Goal: Task Accomplishment & Management: Complete application form

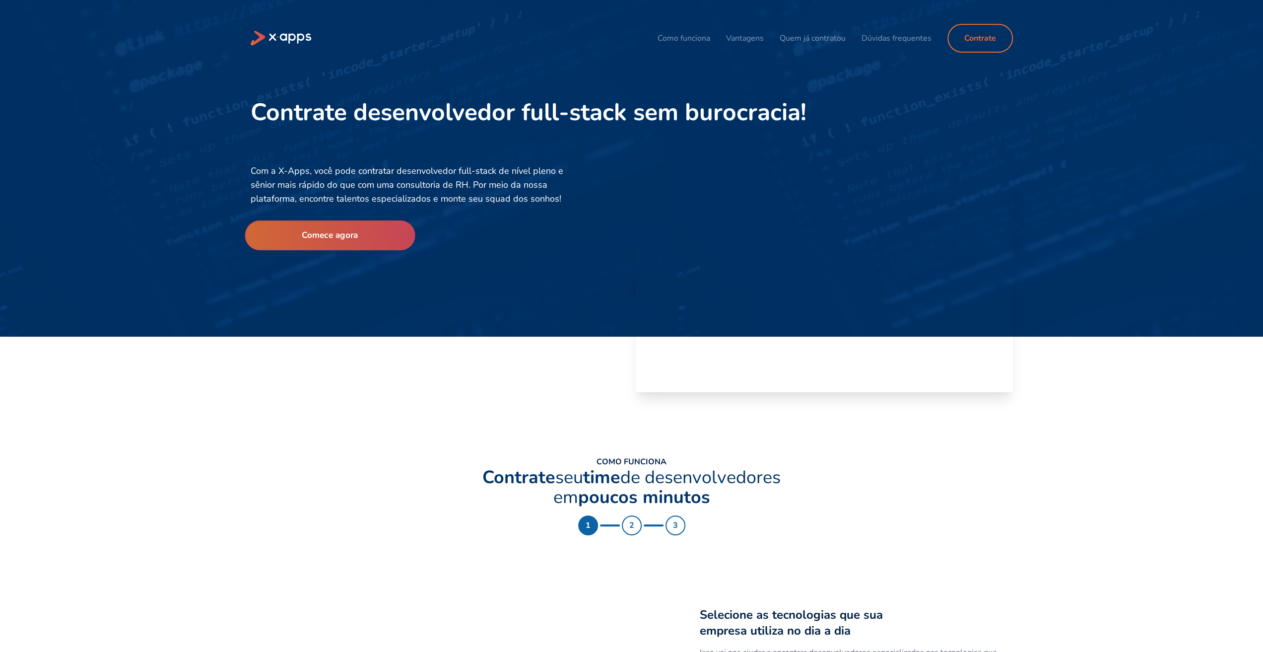
click at [386, 236] on button "Comece agora" at bounding box center [330, 235] width 170 height 30
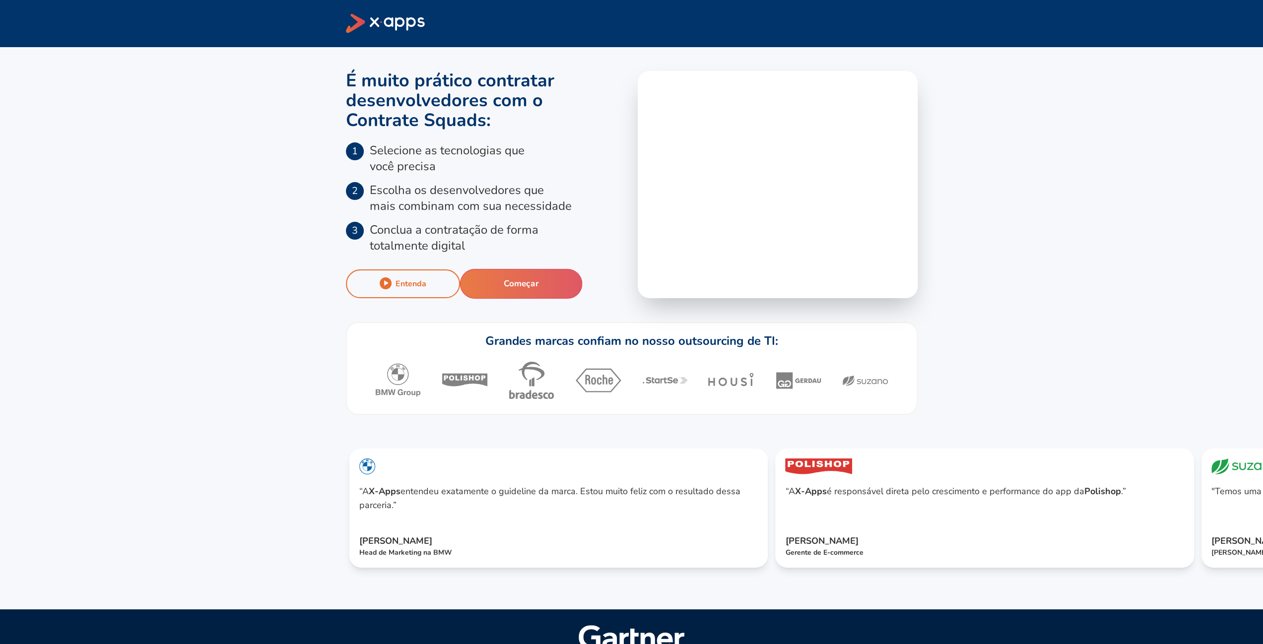
click at [519, 281] on button "Começar" at bounding box center [521, 284] width 123 height 30
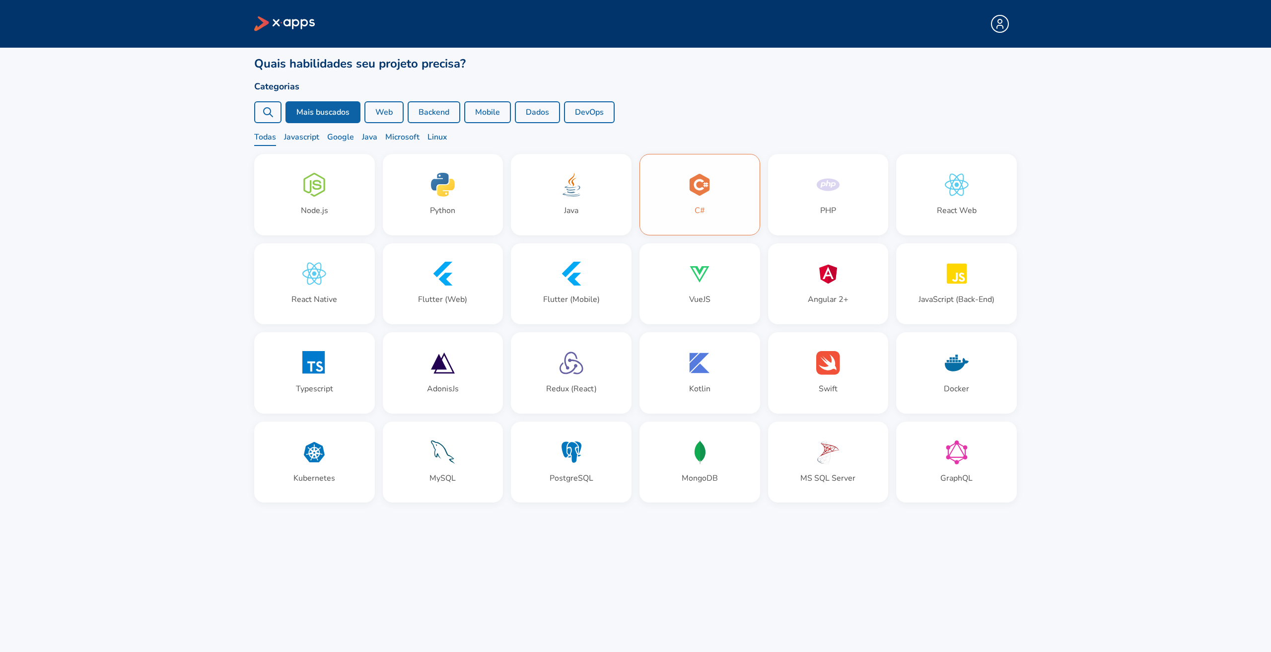
click at [697, 210] on div "C#" at bounding box center [699, 210] width 10 height 12
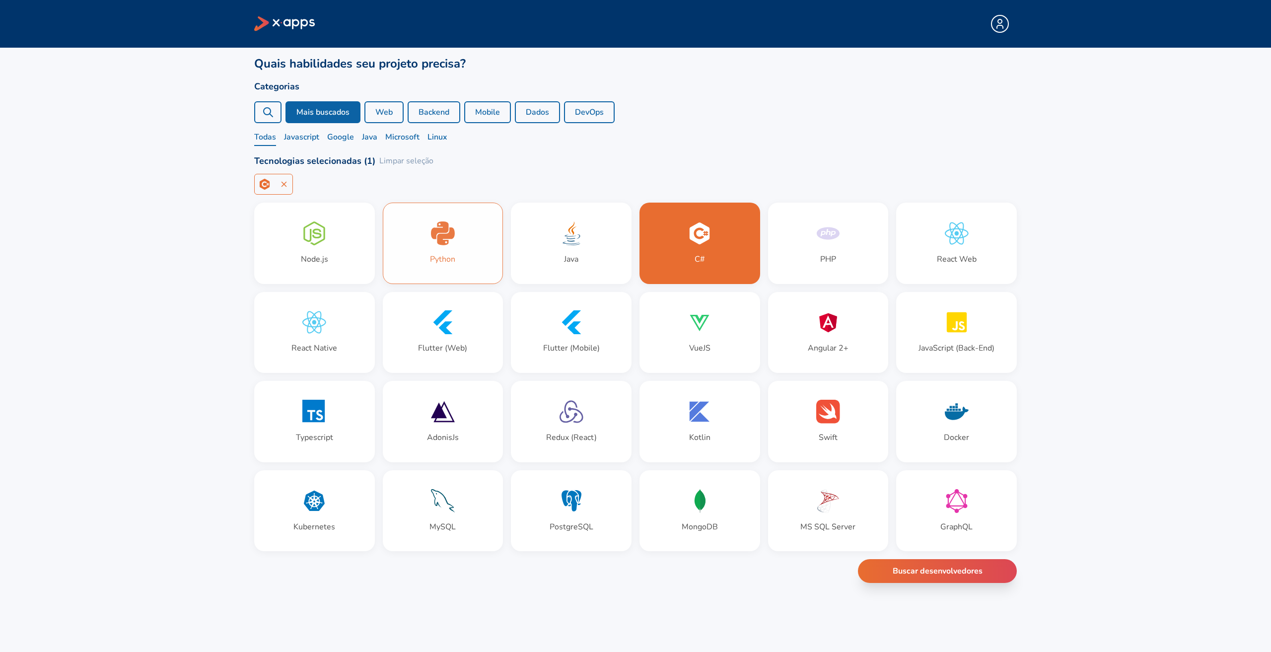
click at [463, 243] on div "Python" at bounding box center [443, 243] width 120 height 80
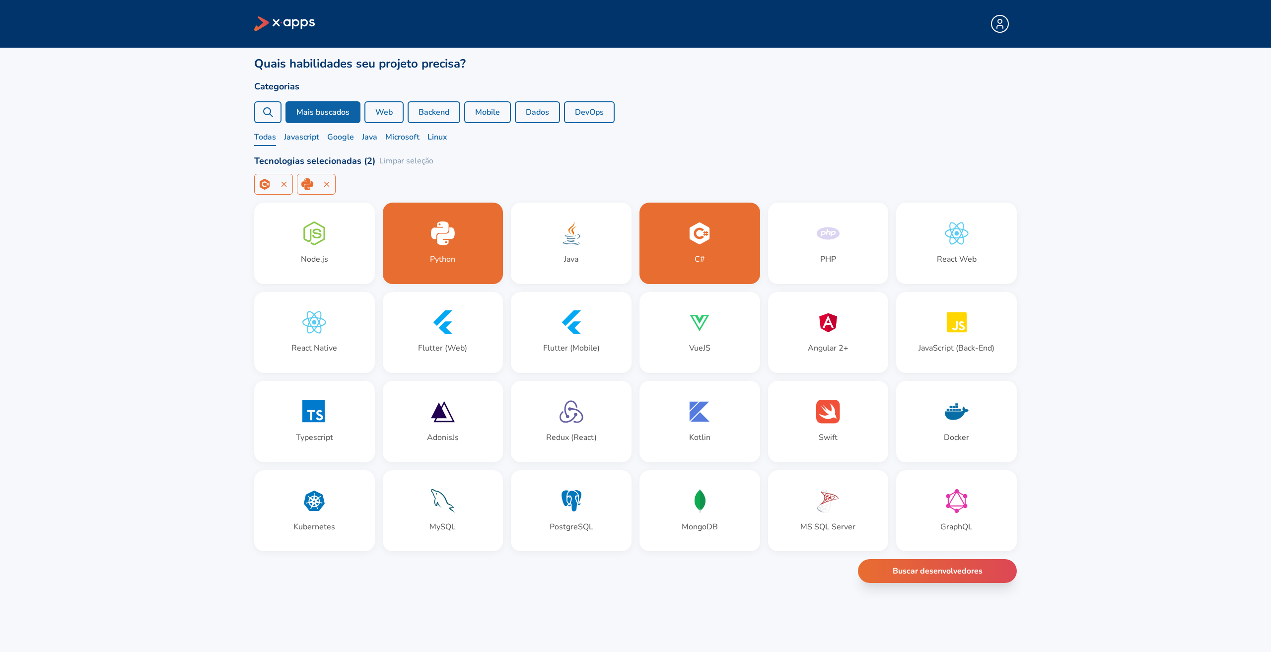
click at [400, 112] on button "Web" at bounding box center [383, 112] width 39 height 22
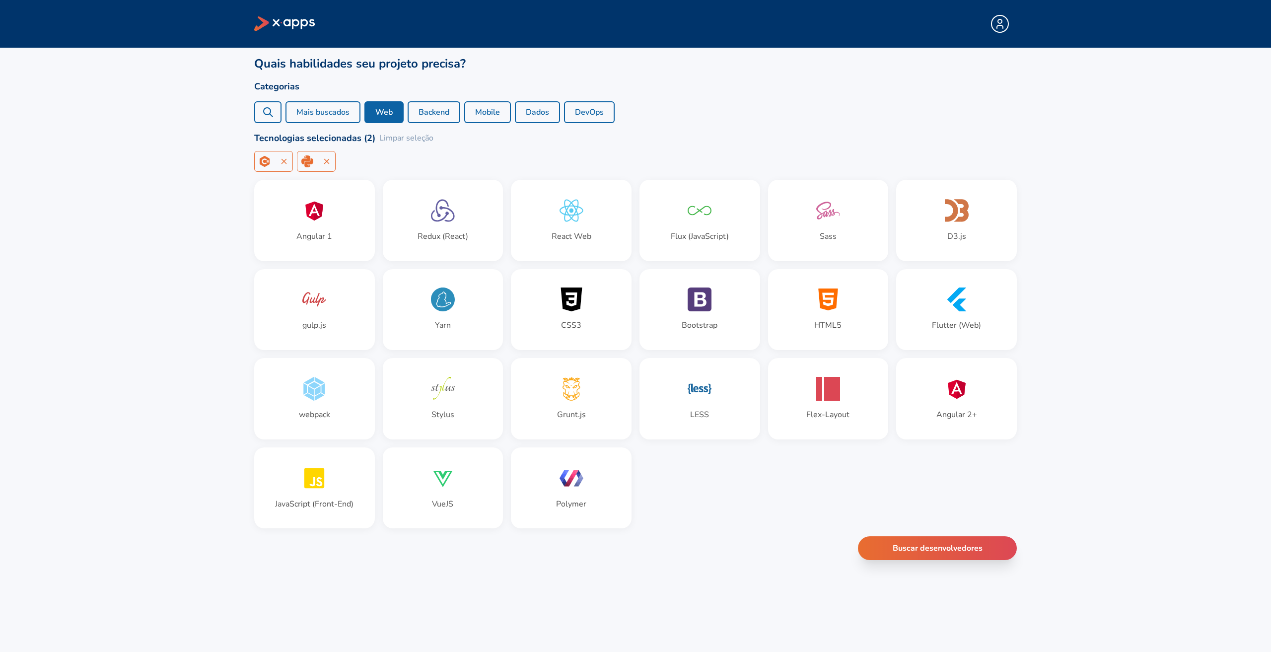
click at [429, 106] on button "Backend" at bounding box center [433, 112] width 53 height 22
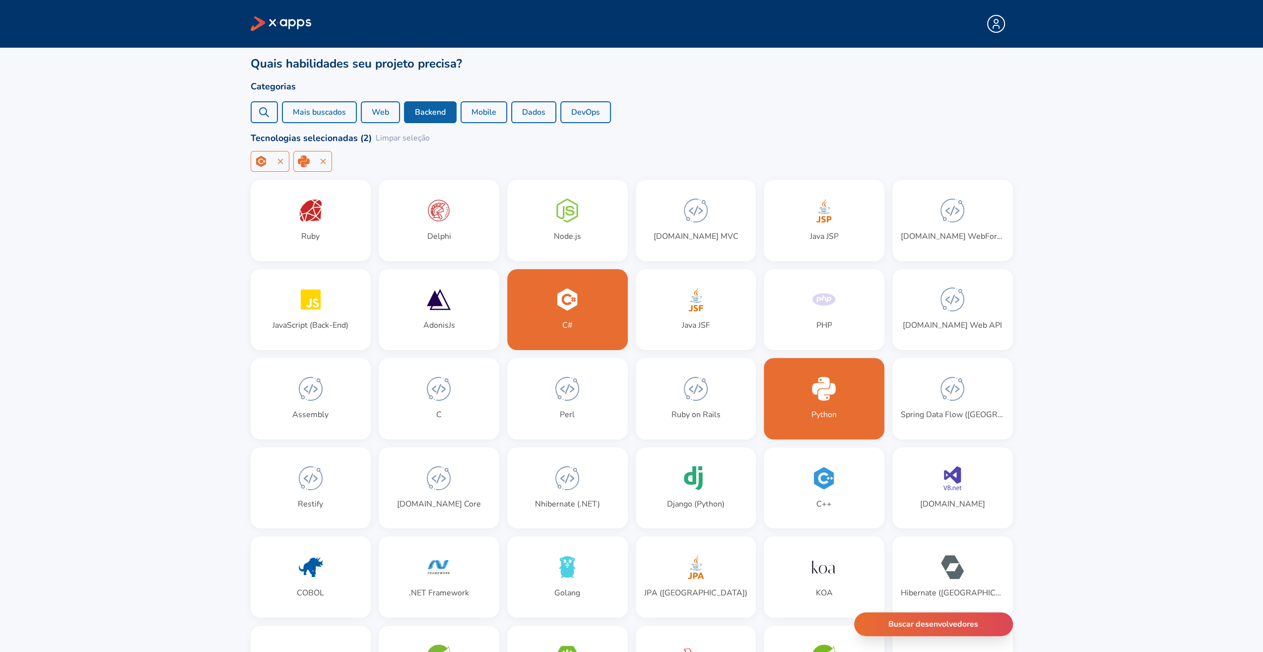
click at [473, 113] on button "Mobile" at bounding box center [484, 112] width 47 height 22
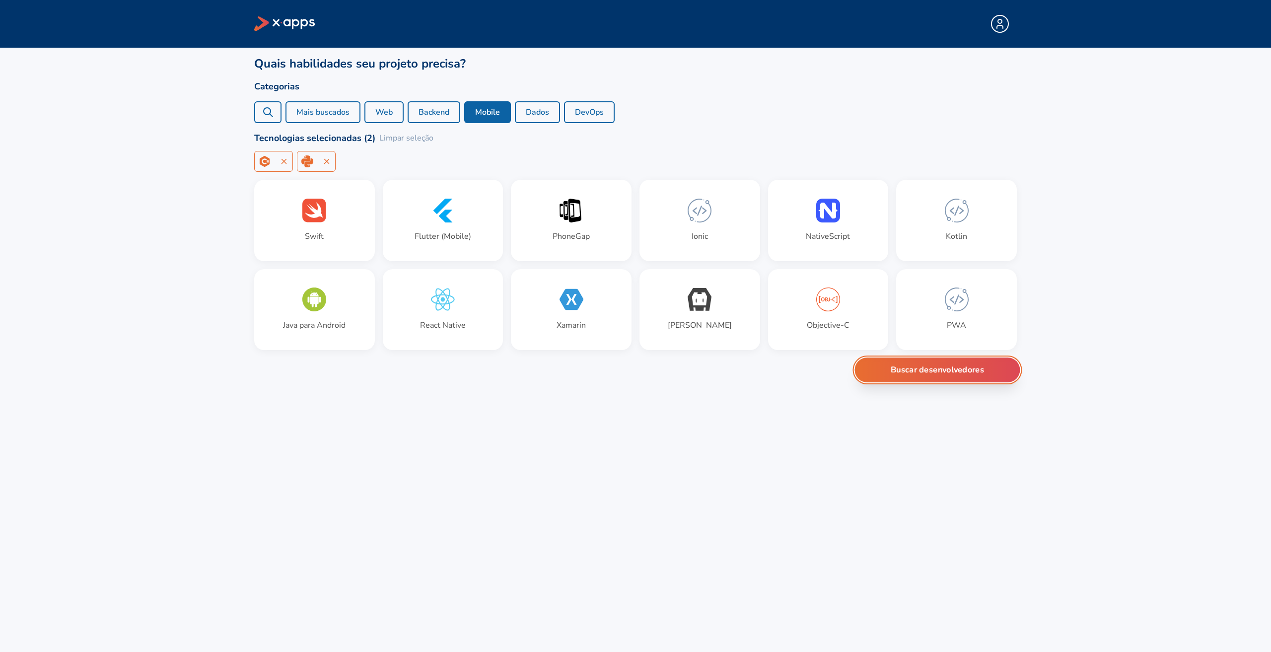
click at [941, 381] on button "Buscar desenvolvedores" at bounding box center [937, 369] width 165 height 25
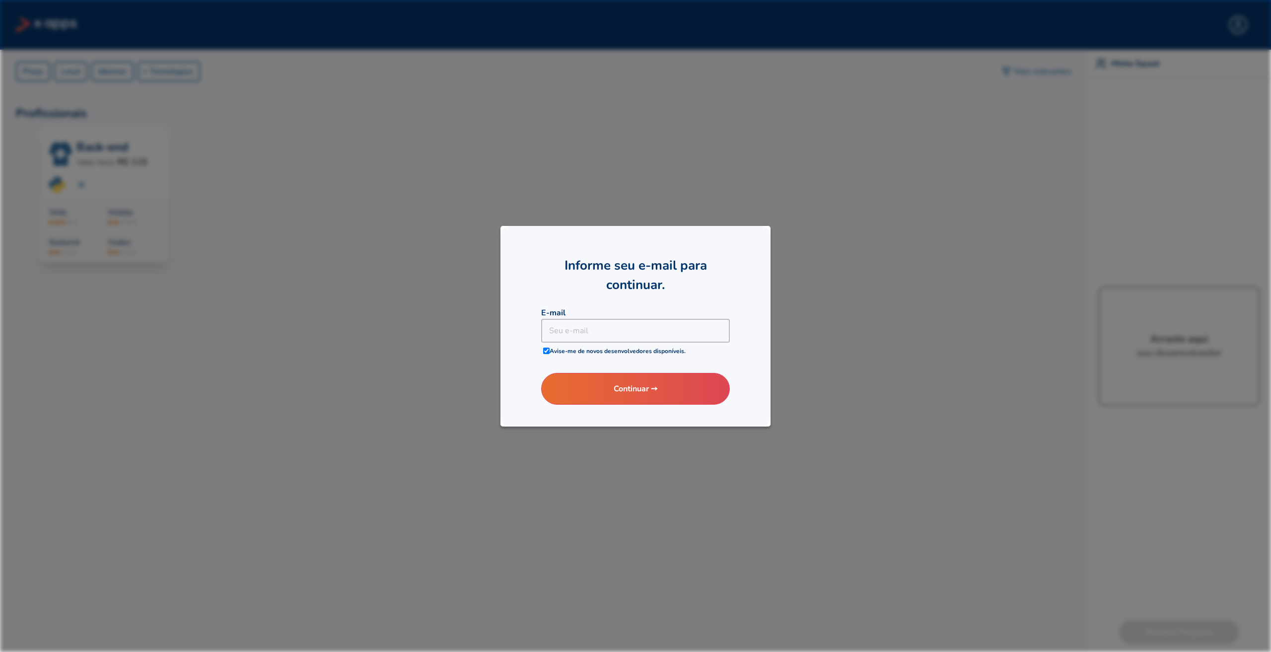
click at [547, 351] on input "checkbox" at bounding box center [546, 350] width 6 height 6
checkbox input "true"
click at [562, 379] on button "Continuar ➙" at bounding box center [635, 388] width 202 height 34
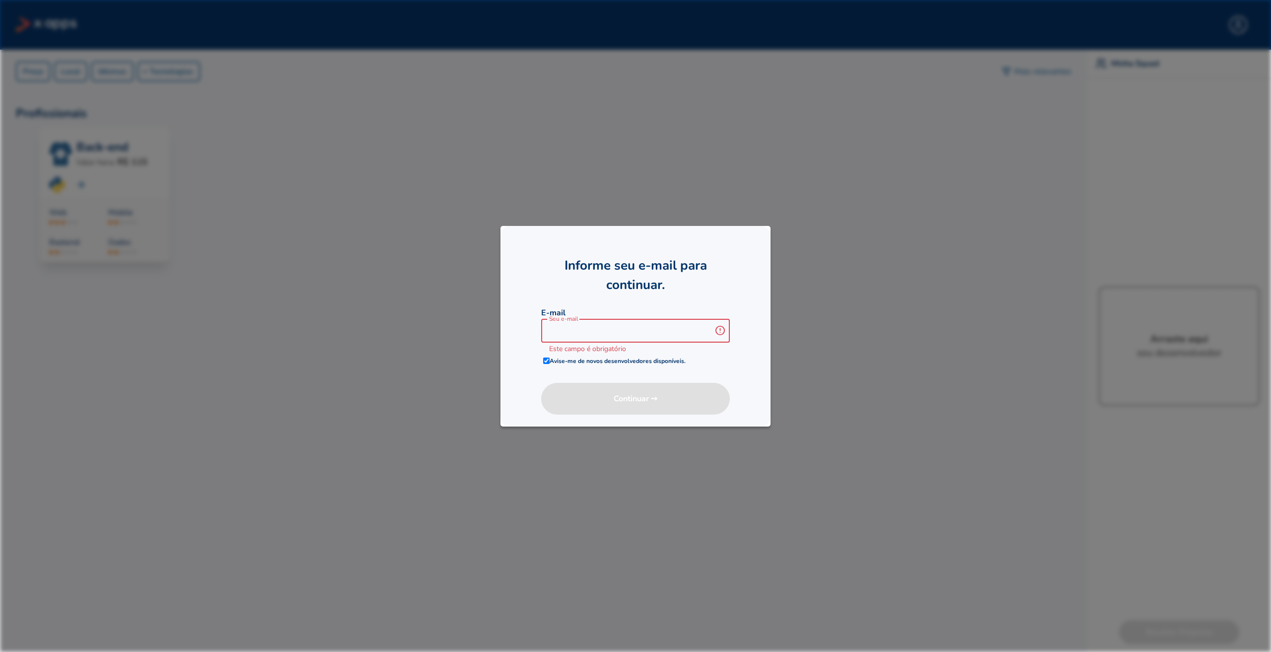
click at [603, 332] on input at bounding box center [628, 331] width 174 height 24
type input "[EMAIL_ADDRESS][DOMAIN_NAME]"
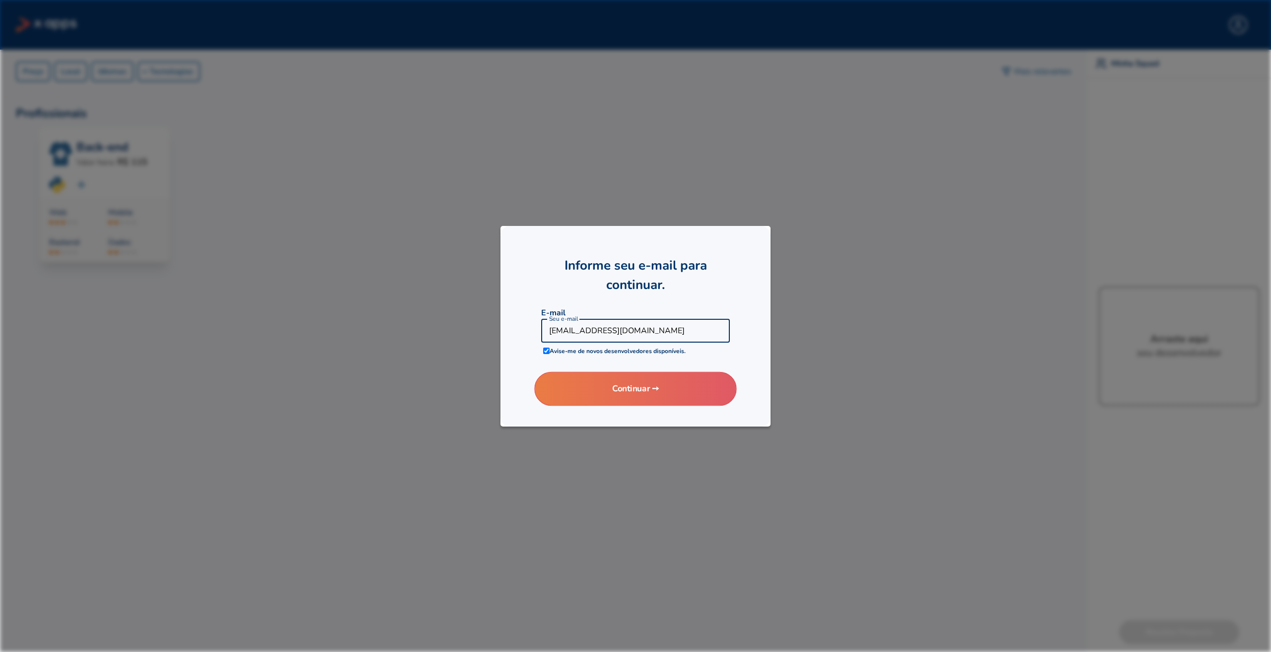
click at [690, 392] on button "Continuar ➙" at bounding box center [635, 388] width 202 height 34
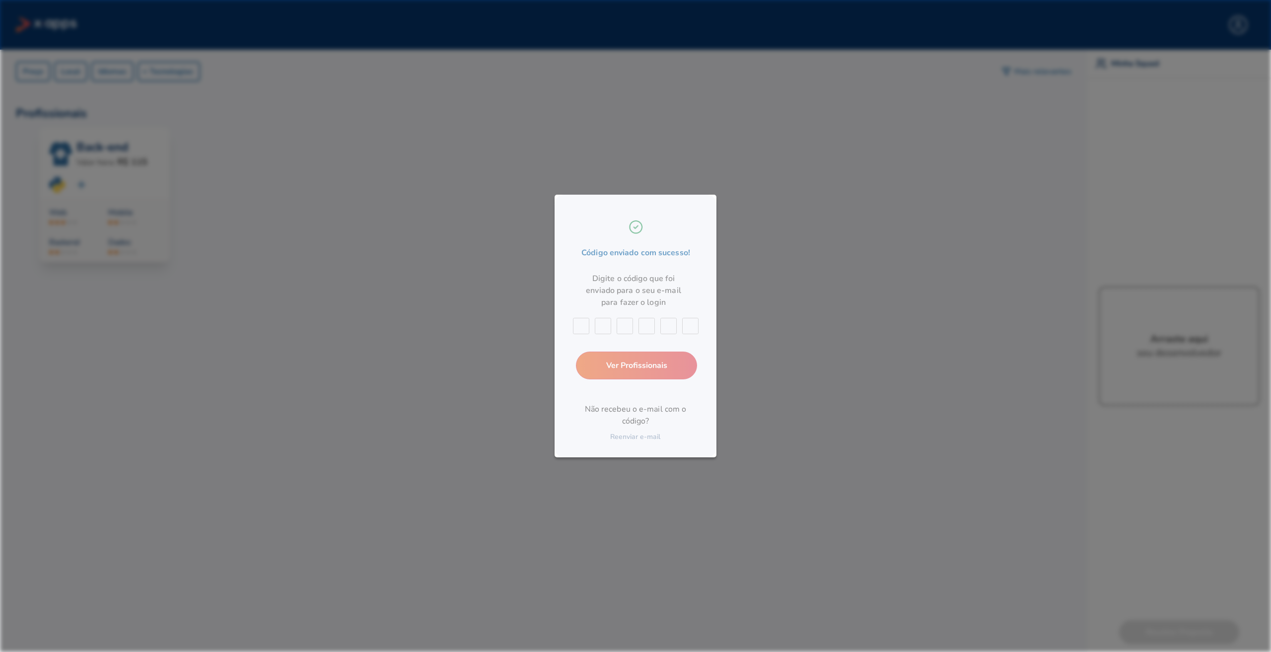
click at [579, 332] on input "text" at bounding box center [581, 326] width 16 height 16
type input "9"
type input "5"
type input "6"
type input "0"
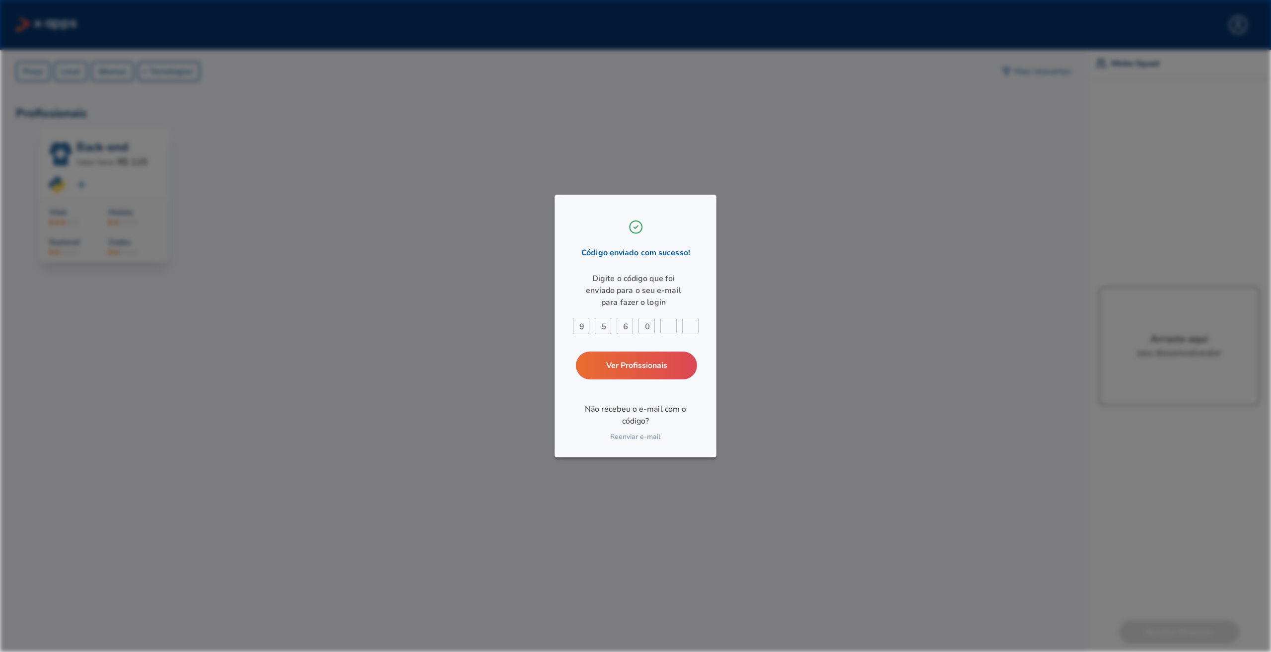
type input "3"
type input "9"
click at [635, 369] on link "Ver Profissionais" at bounding box center [636, 365] width 130 height 30
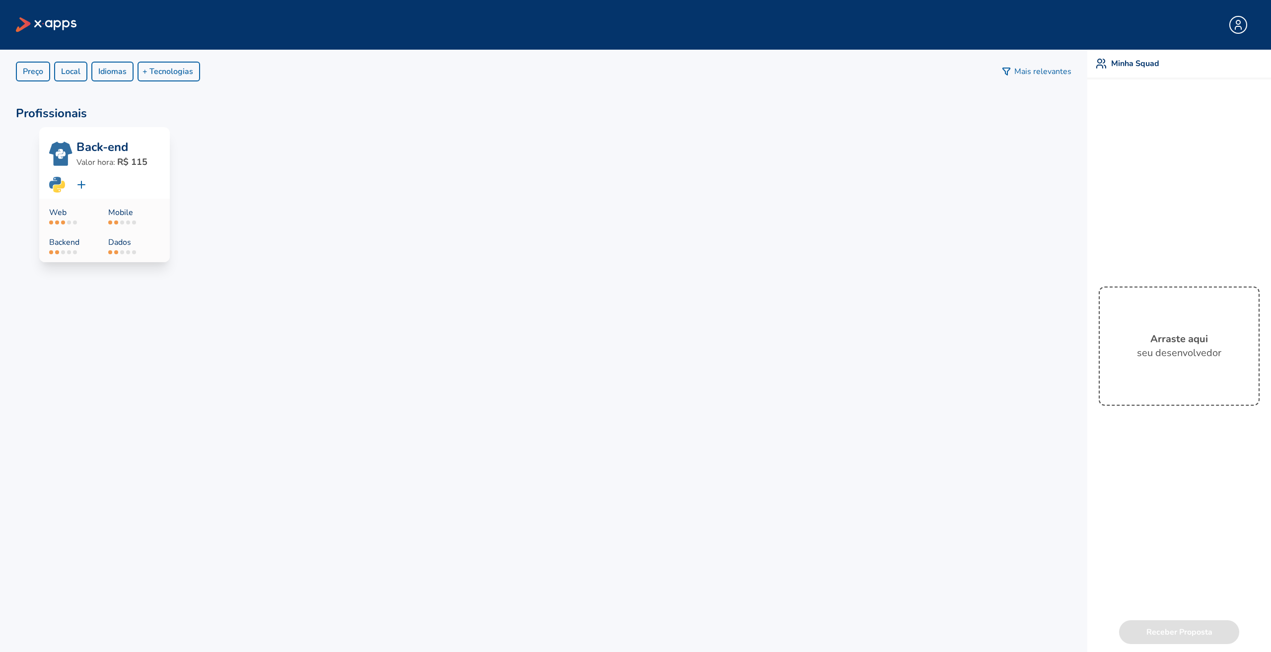
click at [107, 167] on p "Valor hora: R$ 115" at bounding box center [117, 162] width 83 height 14
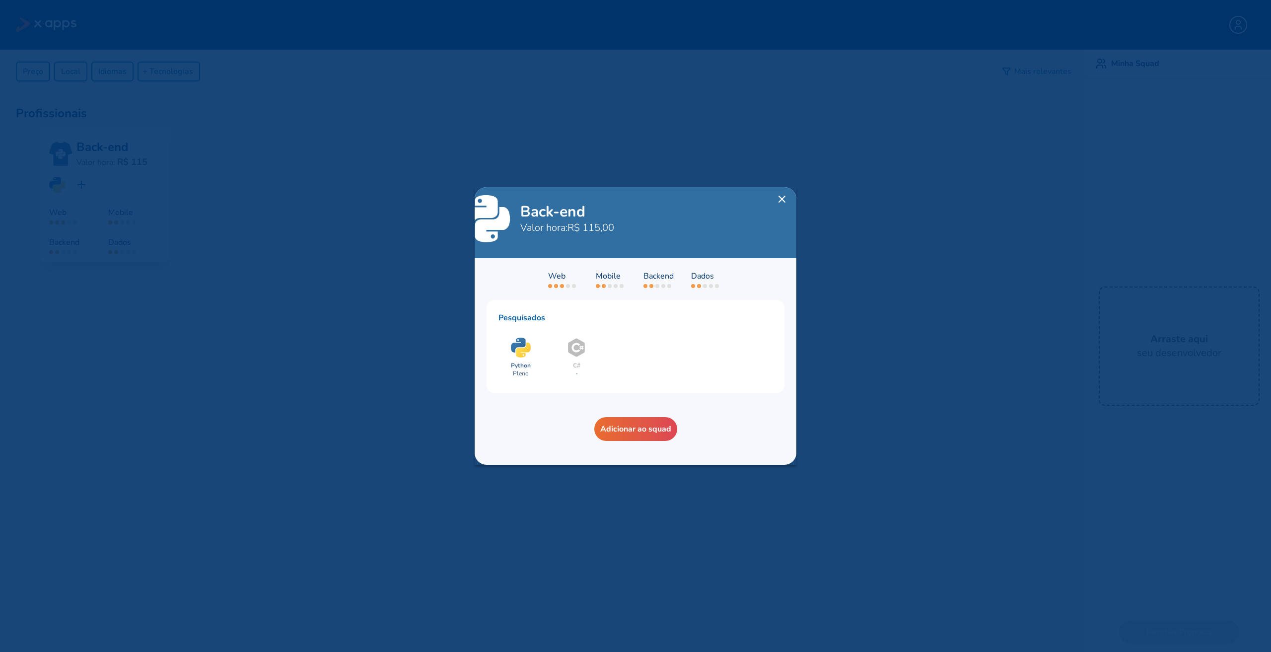
click at [782, 196] on line at bounding box center [782, 199] width 6 height 6
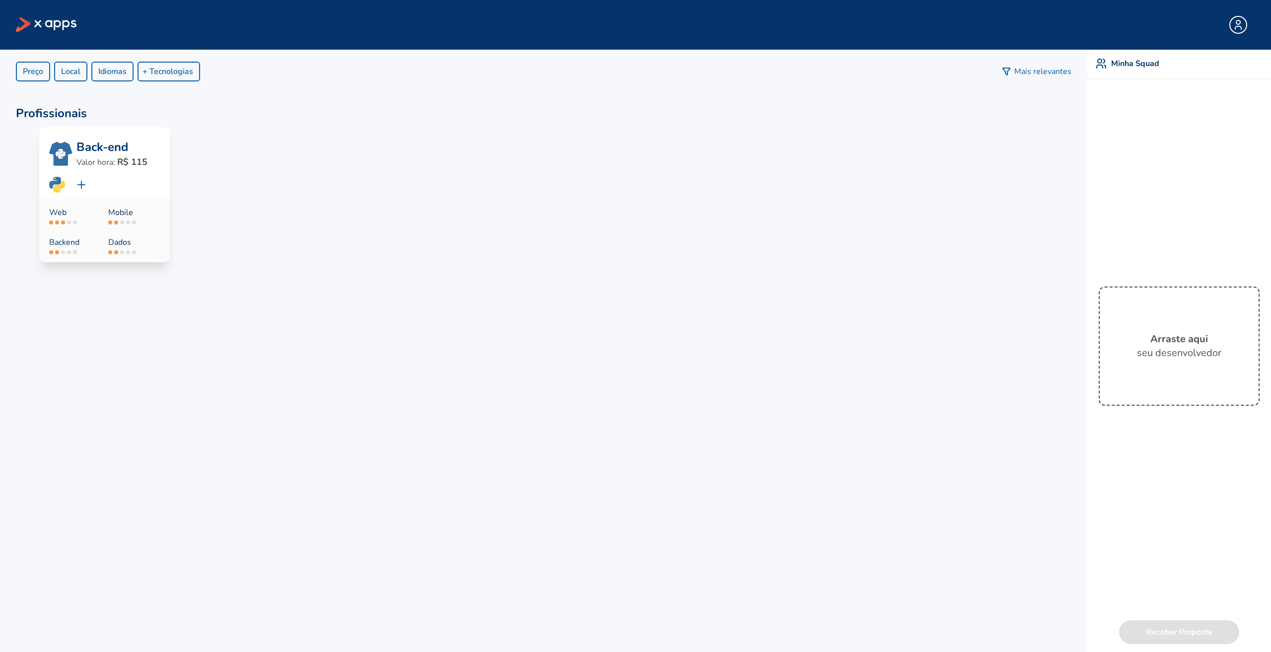
click at [176, 65] on button "+ Tecnologias" at bounding box center [168, 72] width 63 height 20
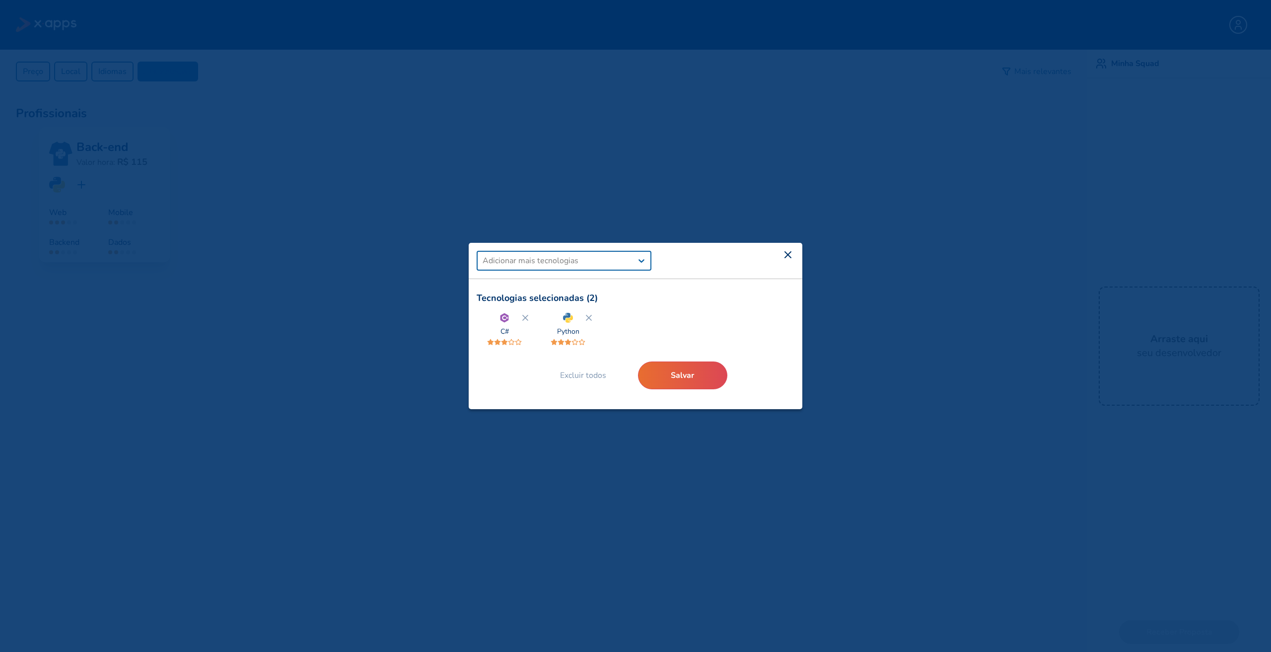
click at [584, 318] on icon at bounding box center [589, 318] width 10 height 10
click at [525, 318] on line at bounding box center [525, 317] width 5 height 5
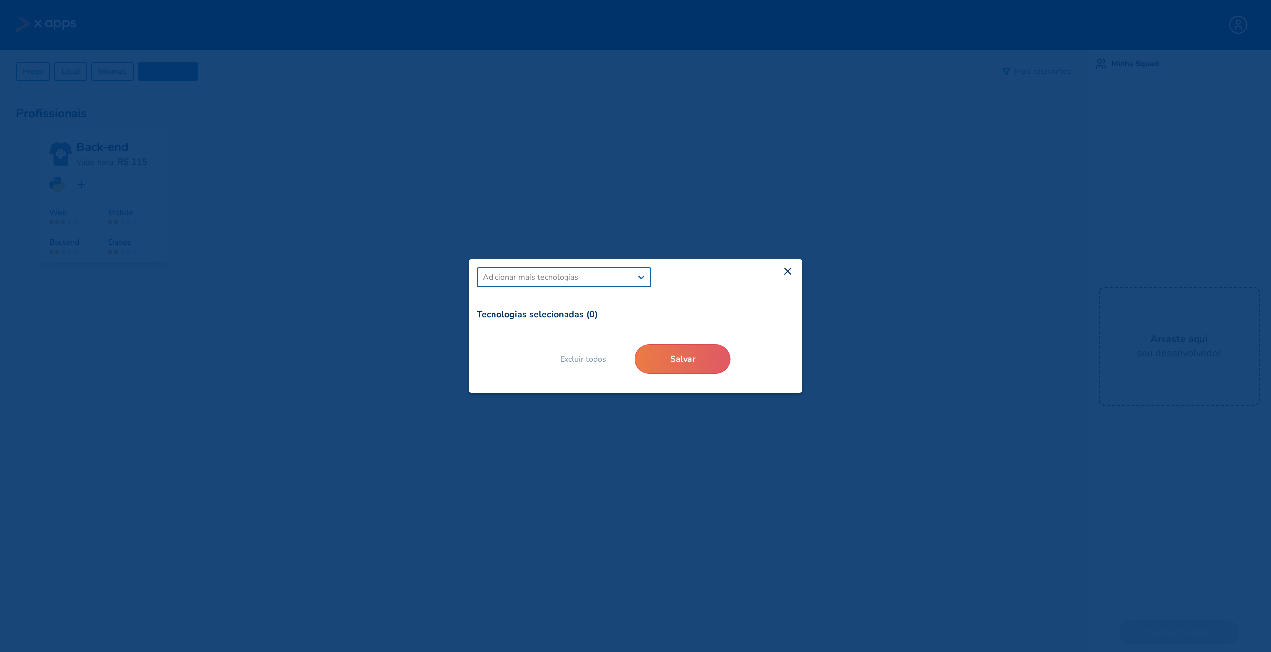
click at [680, 359] on button "Salvar" at bounding box center [682, 359] width 96 height 30
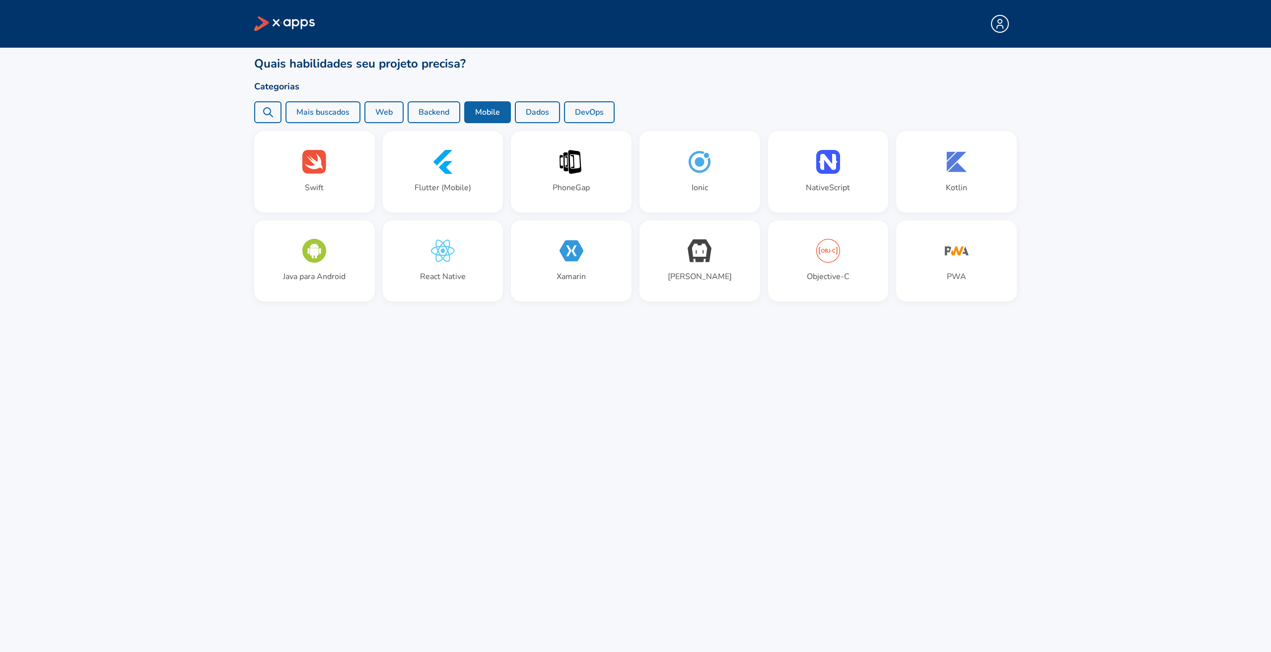
click at [559, 119] on button "Dados" at bounding box center [537, 112] width 45 height 22
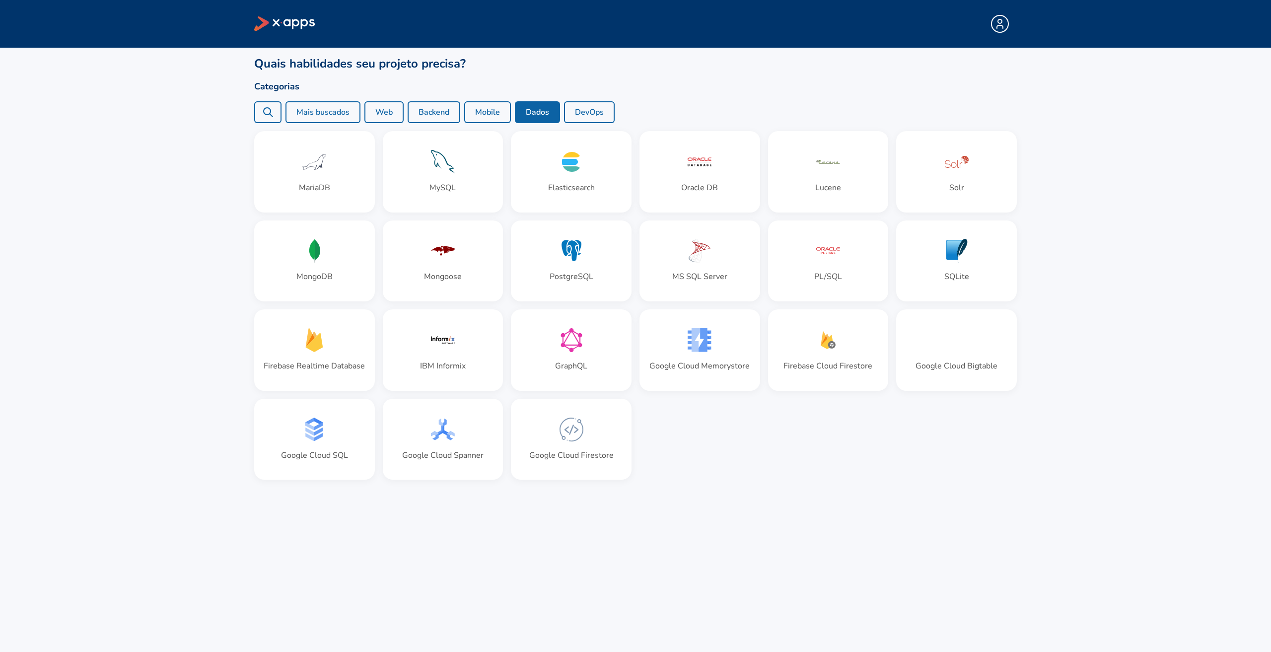
click at [601, 110] on button "DevOps" at bounding box center [589, 112] width 51 height 22
